Goal: Download file/media

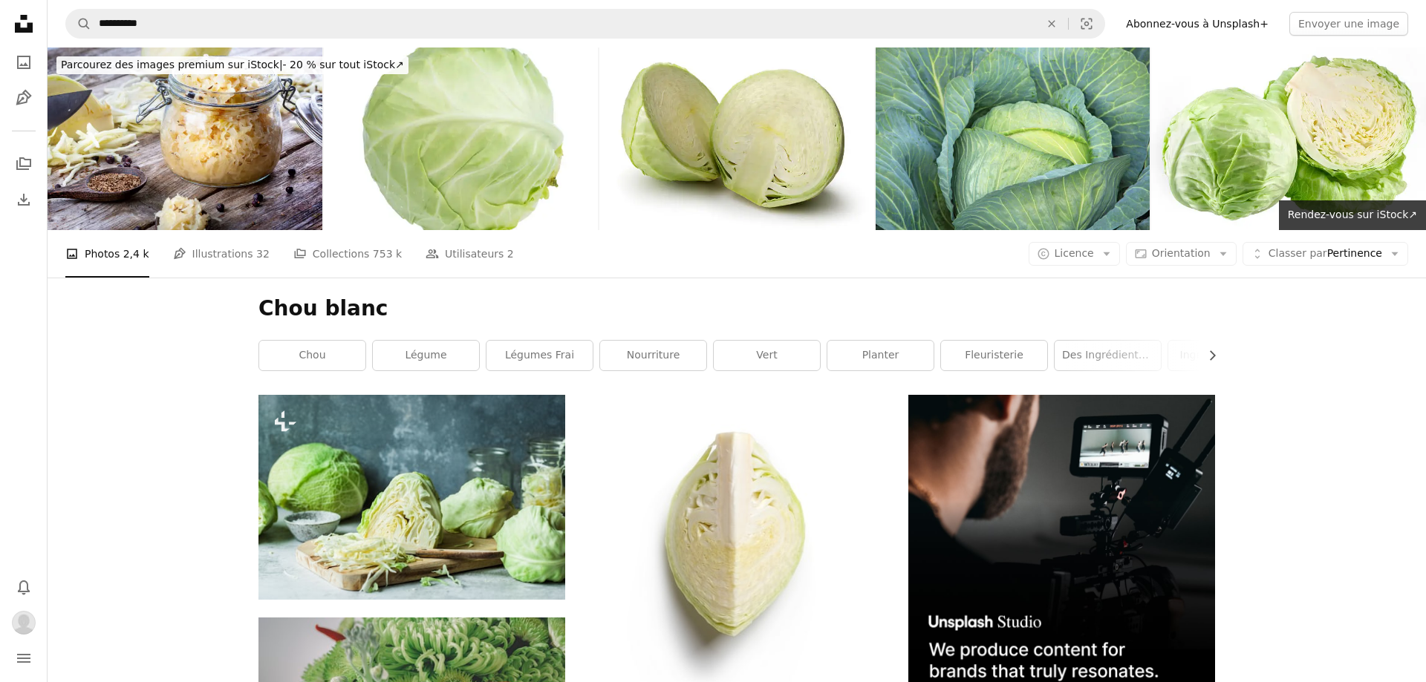
scroll to position [909, 0]
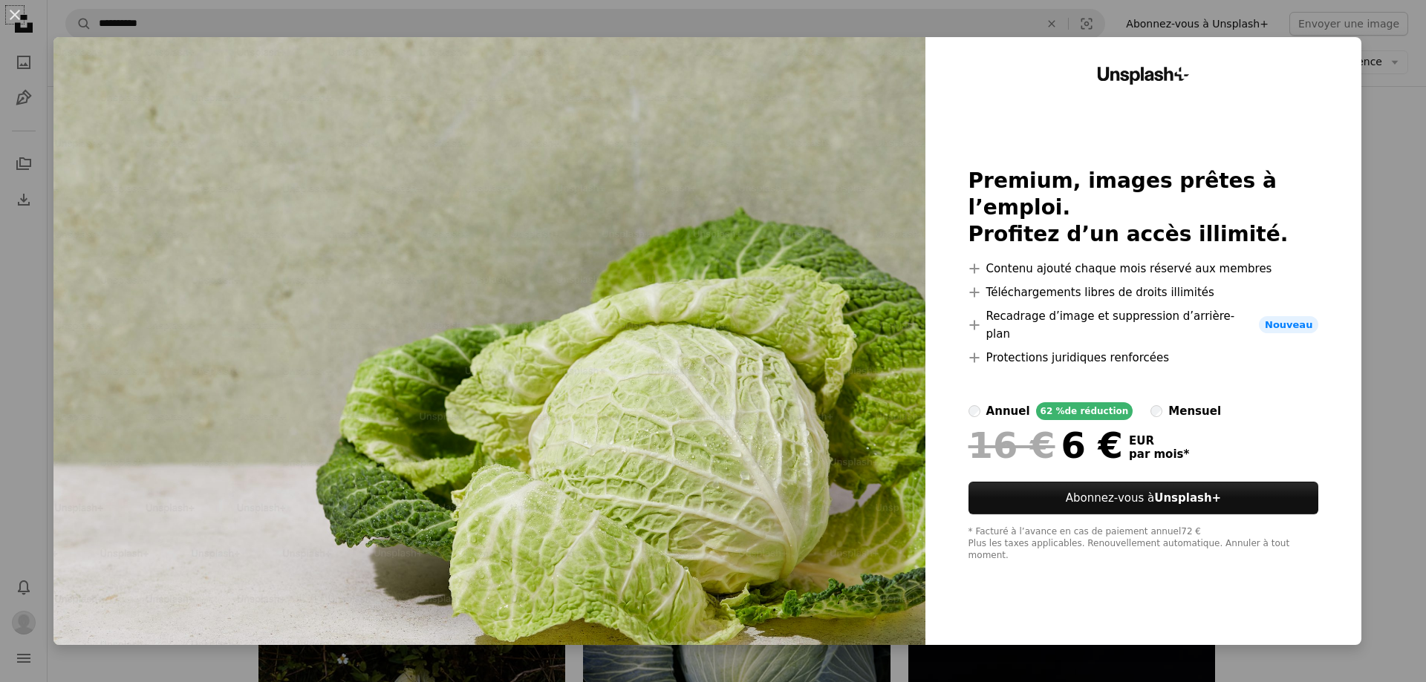
click at [1418, 288] on div "An X shape Unsplash+ Premium, images prêtes à l’emploi. Profitez d’un accès ill…" at bounding box center [713, 341] width 1426 height 682
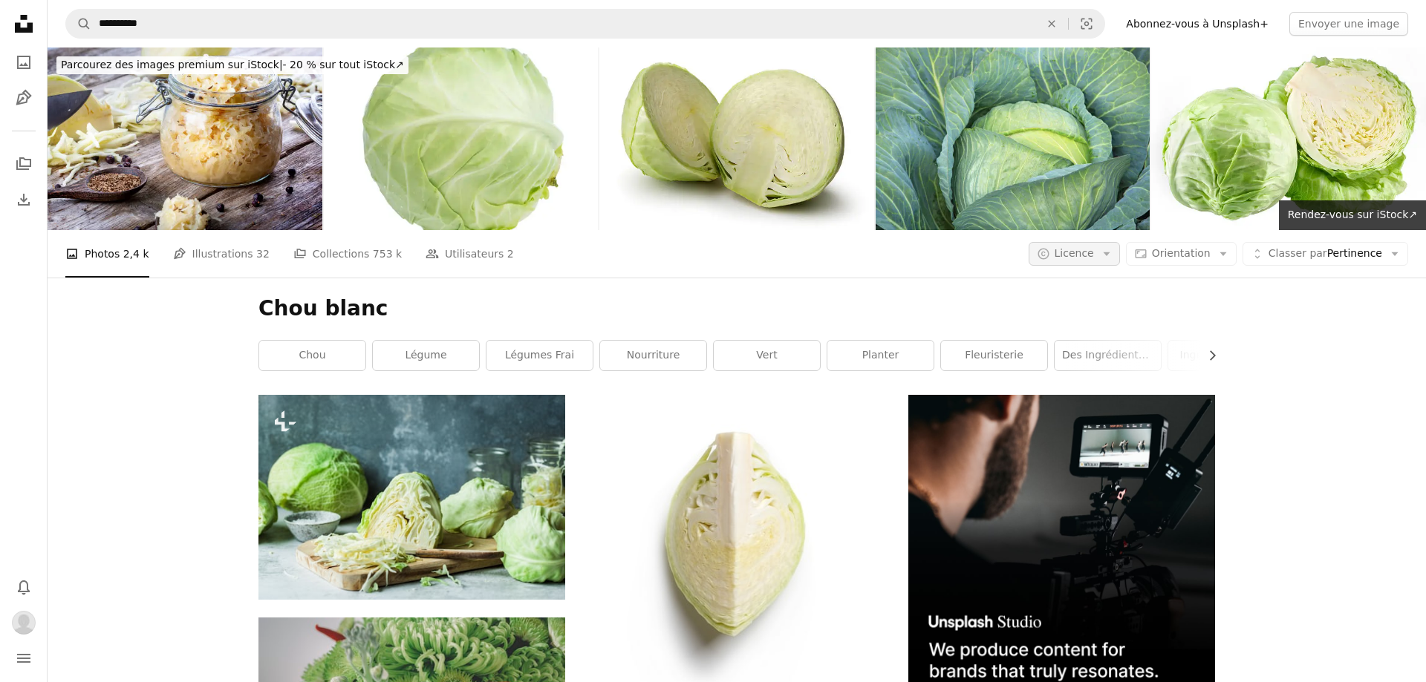
click at [1118, 261] on button "A copyright icon © Licence Arrow down" at bounding box center [1073, 254] width 91 height 24
click at [1109, 363] on link "Gratuite" at bounding box center [1121, 372] width 122 height 27
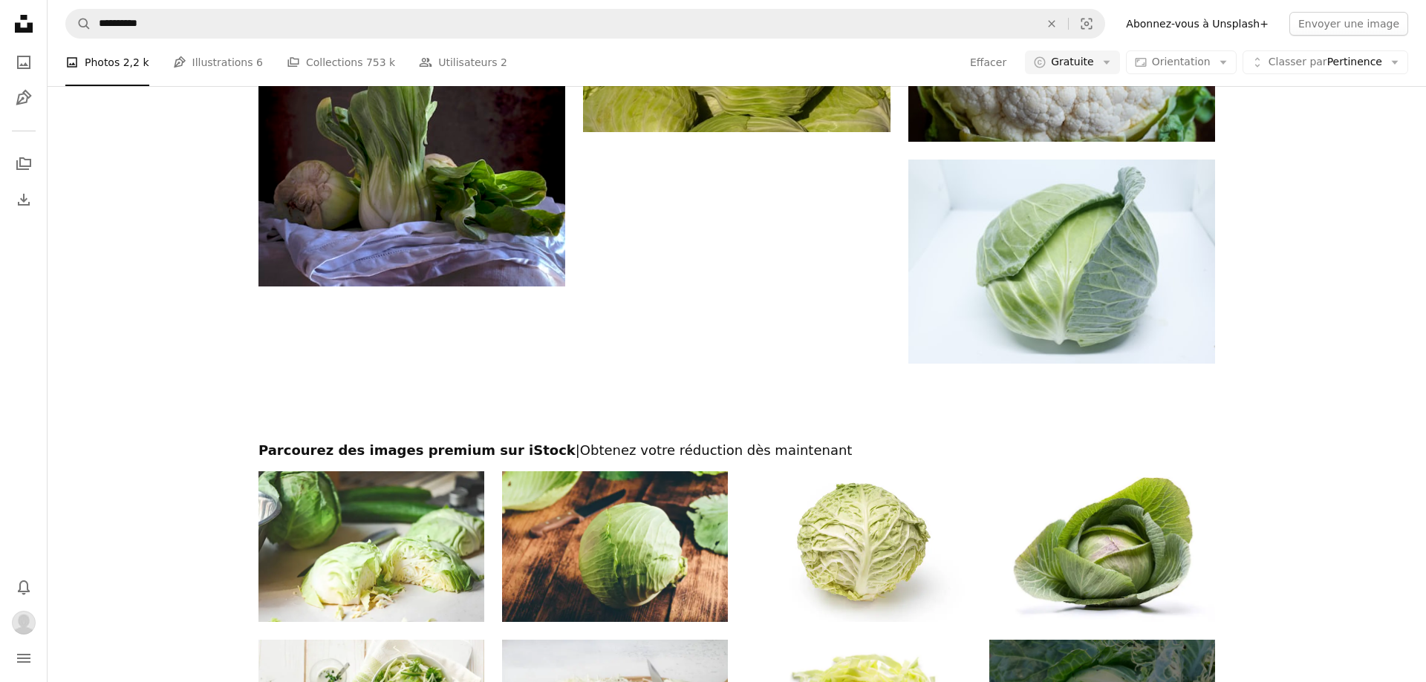
scroll to position [1969, 0]
